Goal: Task Accomplishment & Management: Use online tool/utility

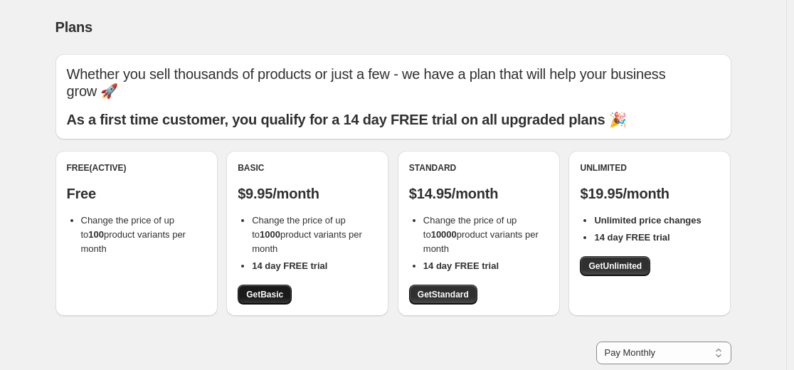
click at [261, 296] on span "Get Basic" at bounding box center [264, 294] width 37 height 11
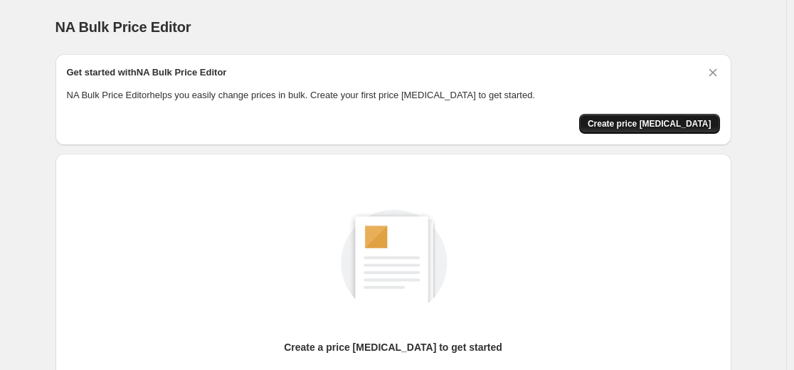
click at [653, 119] on span "Create price [MEDICAL_DATA]" at bounding box center [649, 123] width 124 height 11
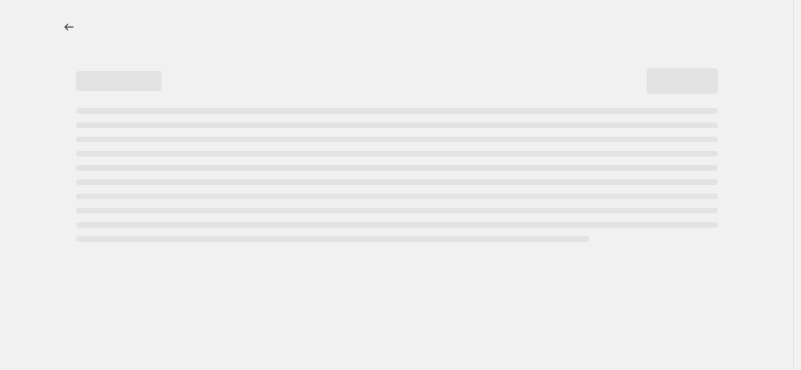
select select "percentage"
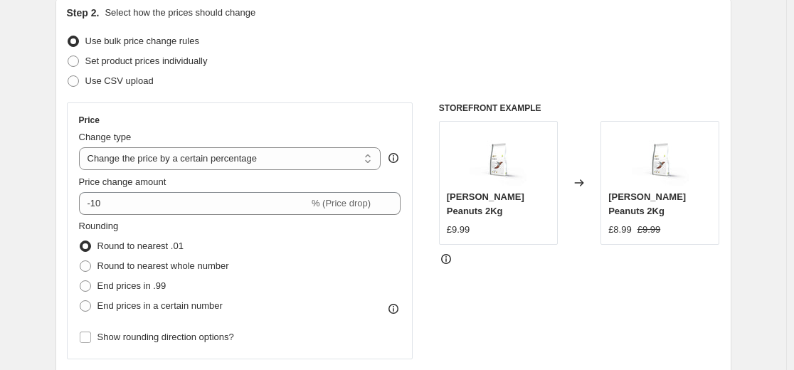
scroll to position [213, 0]
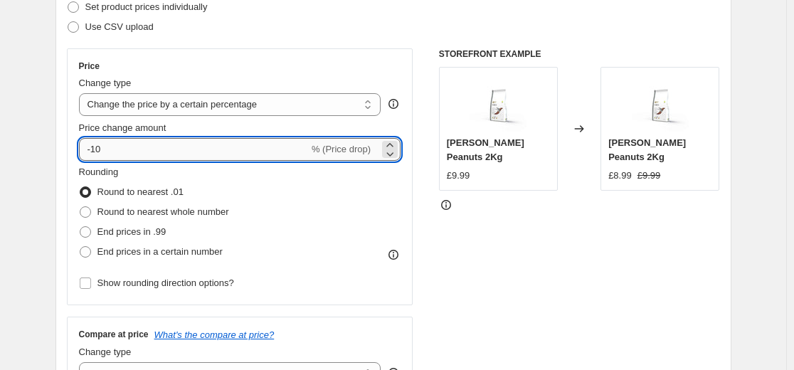
click at [148, 152] on input "-10" at bounding box center [194, 149] width 230 height 23
type input "-1"
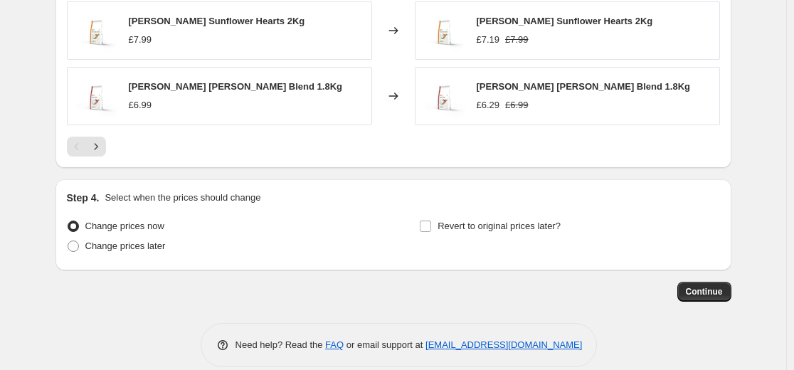
scroll to position [1052, 0]
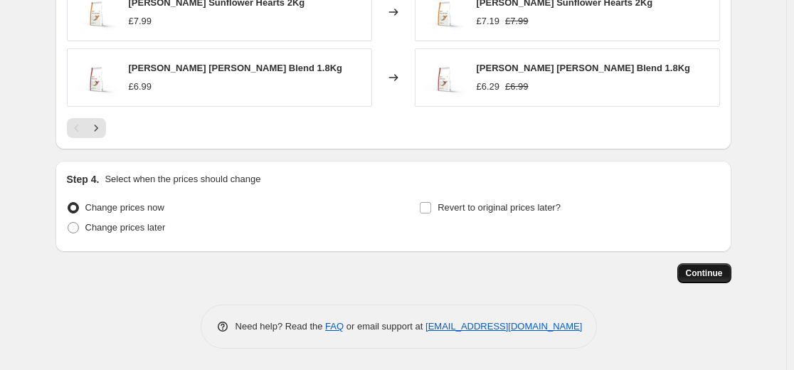
type input "-55"
click at [699, 272] on span "Continue" at bounding box center [703, 272] width 37 height 11
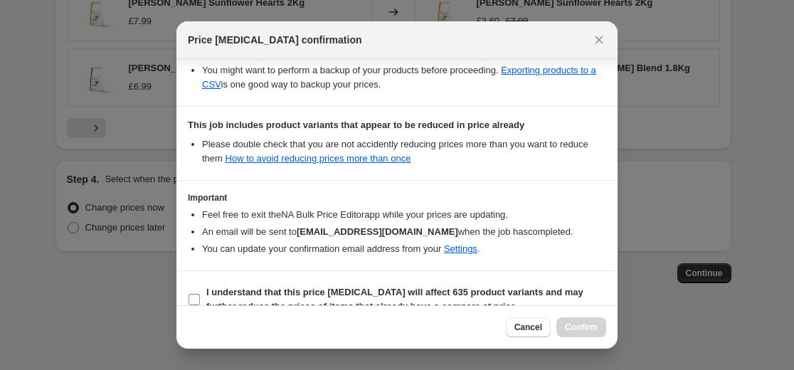
scroll to position [307, 0]
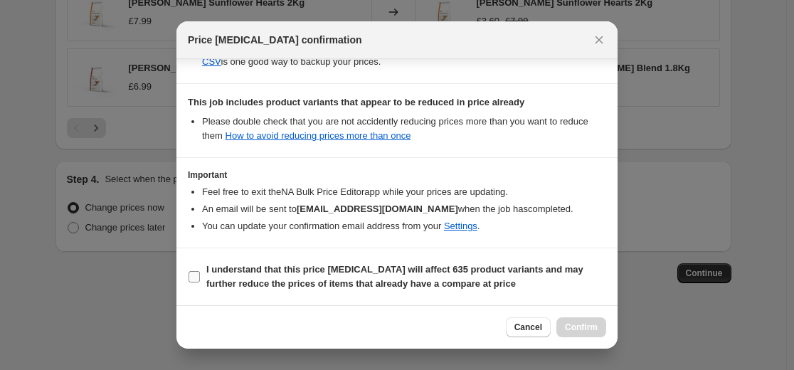
click at [242, 283] on b "I understand that this price change job will affect 635 product variants and ma…" at bounding box center [394, 276] width 377 height 25
click at [200, 282] on input "I understand that this price change job will affect 635 product variants and ma…" at bounding box center [193, 276] width 11 height 11
checkbox input "true"
click at [578, 326] on span "Confirm" at bounding box center [581, 326] width 33 height 11
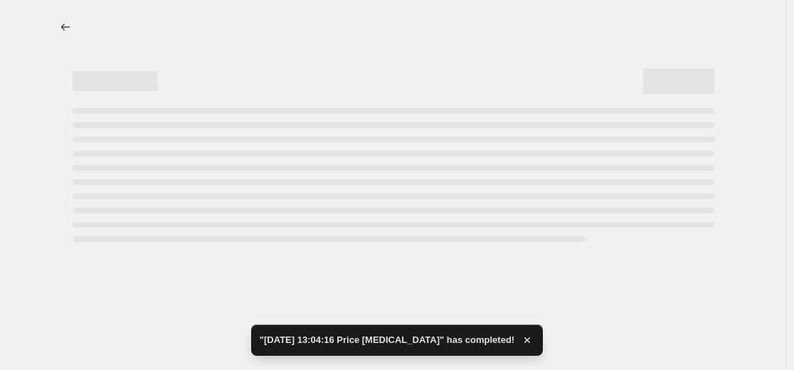
select select "percentage"
